Goal: Find contact information: Find contact information

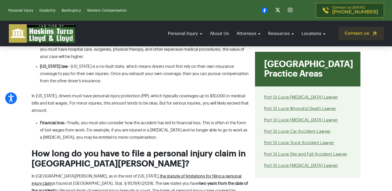
scroll to position [1935, 0]
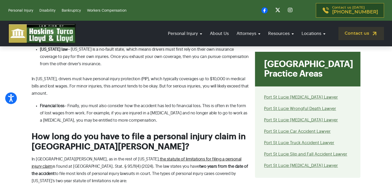
drag, startPoint x: 388, startPoint y: 108, endPoint x: 388, endPoint y: 115, distance: 7.5
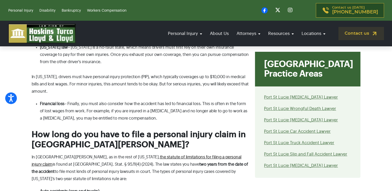
scroll to position [1938, 0]
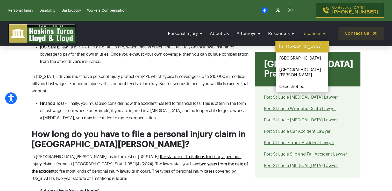
click at [298, 48] on link "[GEOGRAPHIC_DATA]" at bounding box center [301, 47] width 53 height 12
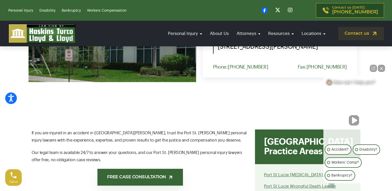
scroll to position [327, 0]
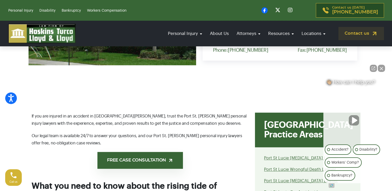
click at [380, 70] on button "Close Intaker Chat Widget" at bounding box center [381, 68] width 7 height 7
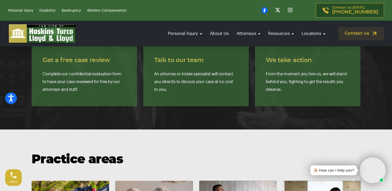
scroll to position [3466, 0]
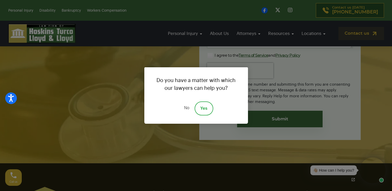
click at [183, 110] on link "No" at bounding box center [187, 109] width 16 height 14
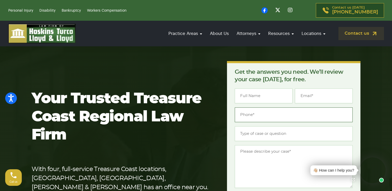
type input "(___) ___-____"
drag, startPoint x: 339, startPoint y: 120, endPoint x: 363, endPoint y: 157, distance: 44.1
click at [339, 120] on input "(___) ___-____" at bounding box center [294, 114] width 118 height 15
type input "(___) ___-____"
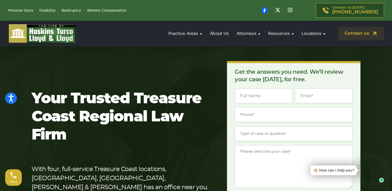
click at [210, 144] on h1 "Your Trusted Treasure Coast Regional Law Firm" at bounding box center [121, 117] width 179 height 54
click at [187, 62] on div "Your Trusted Treasure Coast Regional Law Firm With four, full-service Treasure …" at bounding box center [195, 173] width 335 height 224
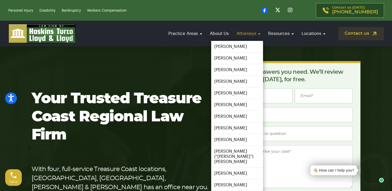
click at [242, 32] on link "Attorneys" at bounding box center [248, 33] width 29 height 15
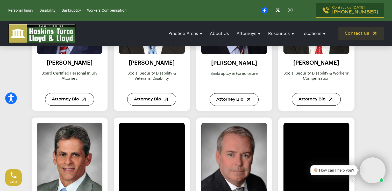
scroll to position [345, 0]
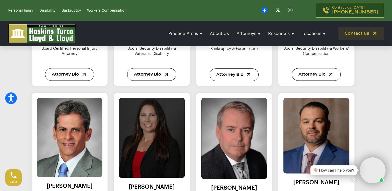
click at [167, 147] on img at bounding box center [151, 138] width 72 height 88
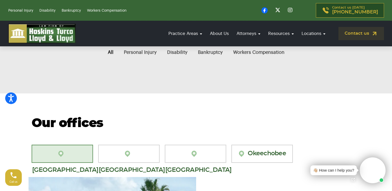
scroll to position [221, 0]
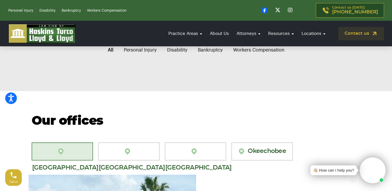
click at [384, 83] on section "Contact our attorneys to discuss your case. Get a free consultation Meet our at…" at bounding box center [196, 16] width 392 height 149
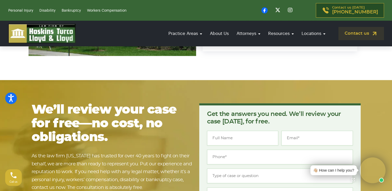
scroll to position [421, 0]
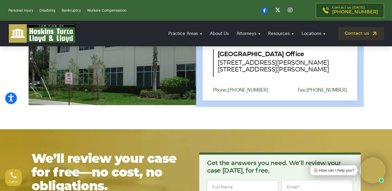
drag, startPoint x: 388, startPoint y: 110, endPoint x: 389, endPoint y: 100, distance: 10.4
click at [389, 100] on section "Our offices Port St. Lucie Fort Pierce Vero Beach Okeechobee Port St. Lucie Off…" at bounding box center [196, 10] width 392 height 238
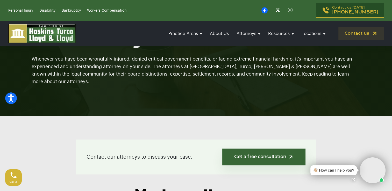
scroll to position [0, 0]
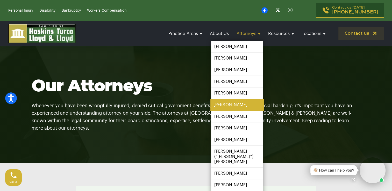
click at [227, 104] on link "[PERSON_NAME]" at bounding box center [236, 105] width 53 height 12
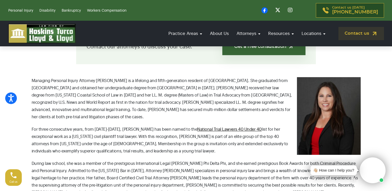
scroll to position [162, 0]
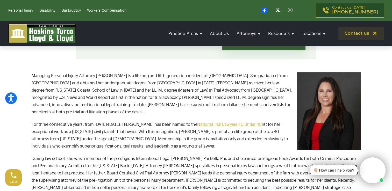
click at [206, 124] on link "National Trial Lawyers 40 Under 40" at bounding box center [229, 124] width 64 height 4
